Goal: Task Accomplishment & Management: Manage account settings

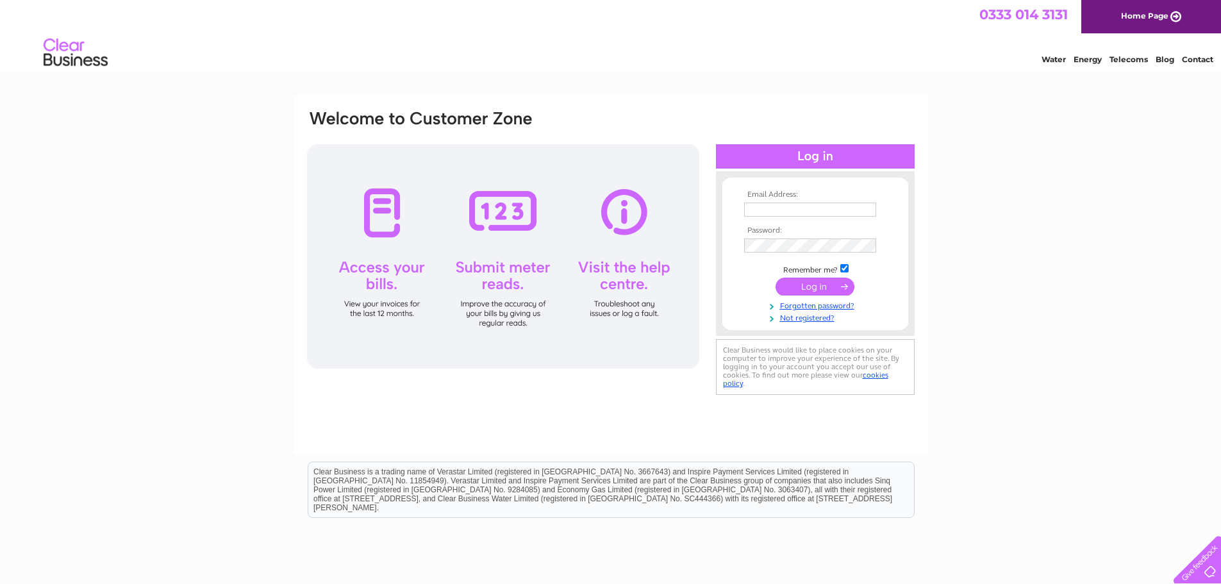
click at [768, 206] on input "text" at bounding box center [810, 210] width 132 height 14
type input "ampeak76@aol.com"
click at [800, 292] on input "submit" at bounding box center [814, 287] width 79 height 18
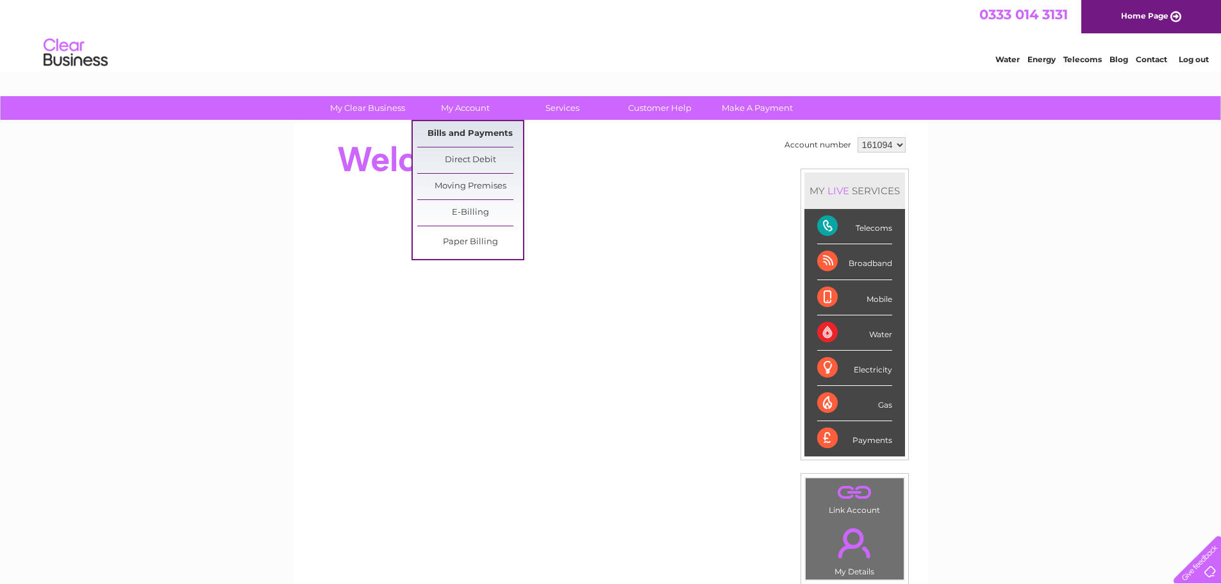
click at [483, 130] on link "Bills and Payments" at bounding box center [470, 134] width 106 height 26
